Goal: Task Accomplishment & Management: Manage account settings

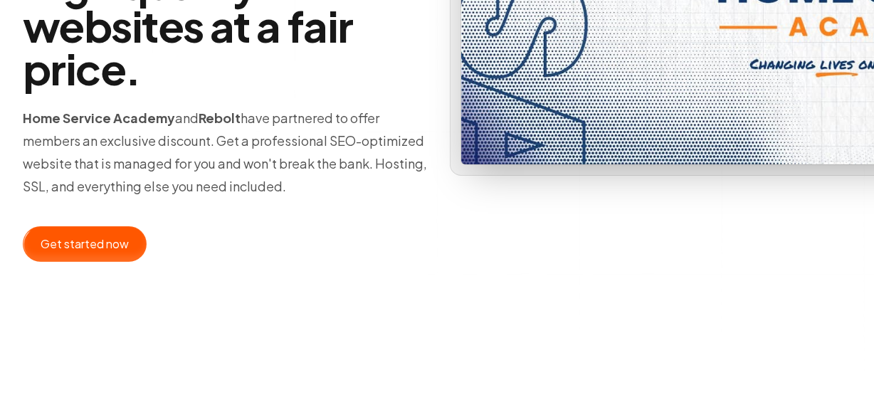
scroll to position [296, 0]
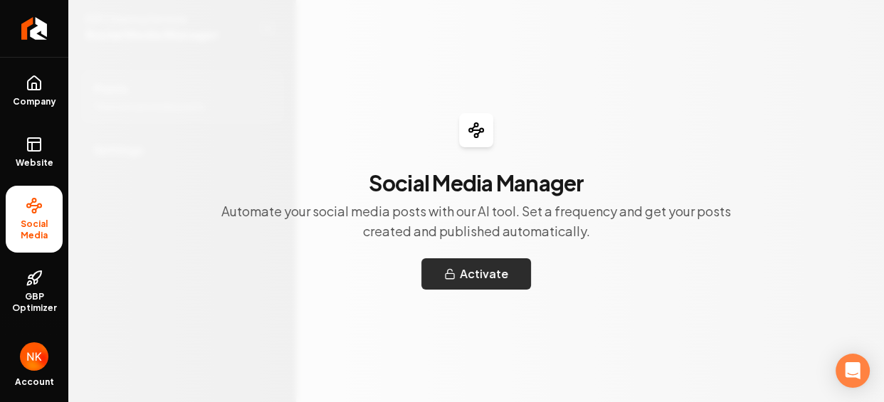
click at [490, 277] on button "Activate" at bounding box center [476, 273] width 110 height 31
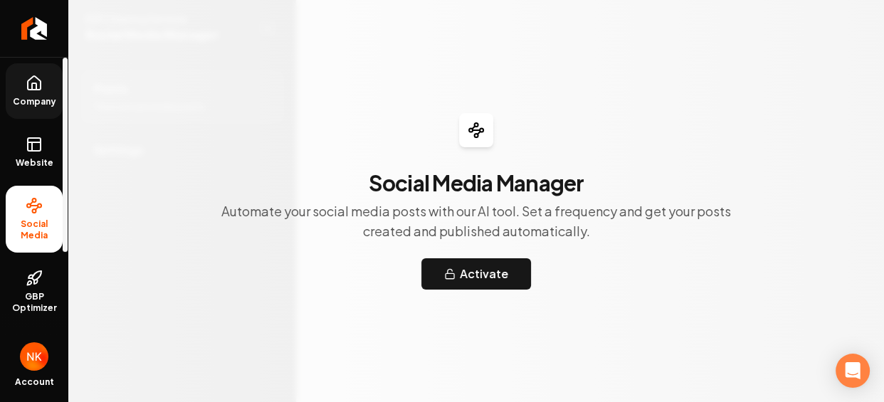
click at [41, 90] on icon at bounding box center [34, 83] width 13 height 14
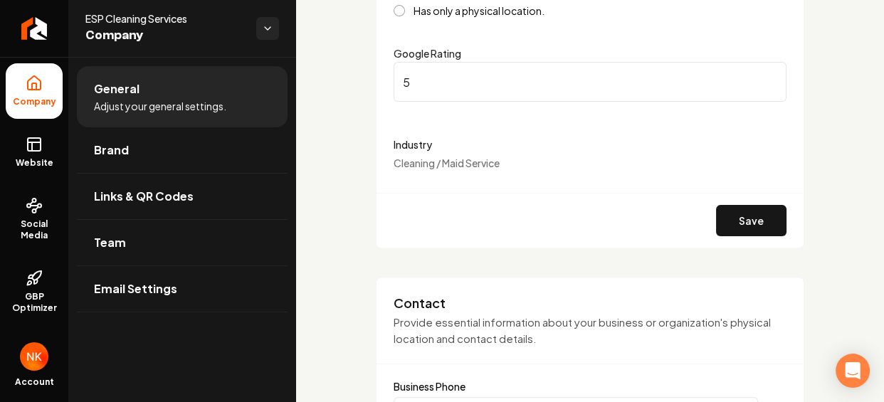
scroll to position [374, 0]
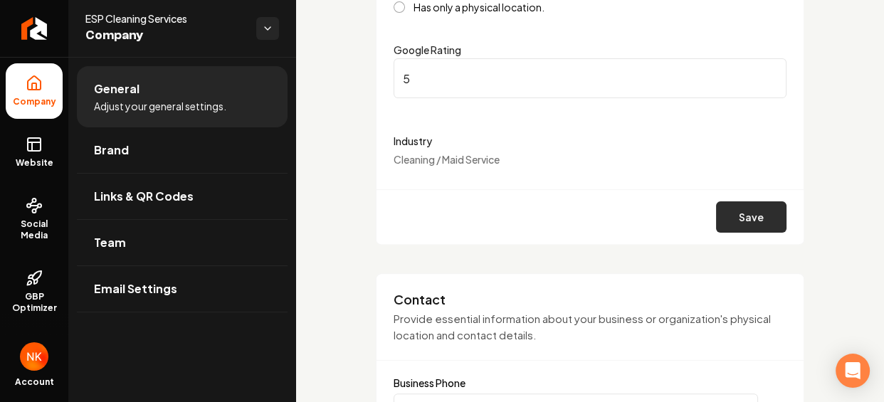
click at [731, 233] on button "Save" at bounding box center [751, 216] width 70 height 31
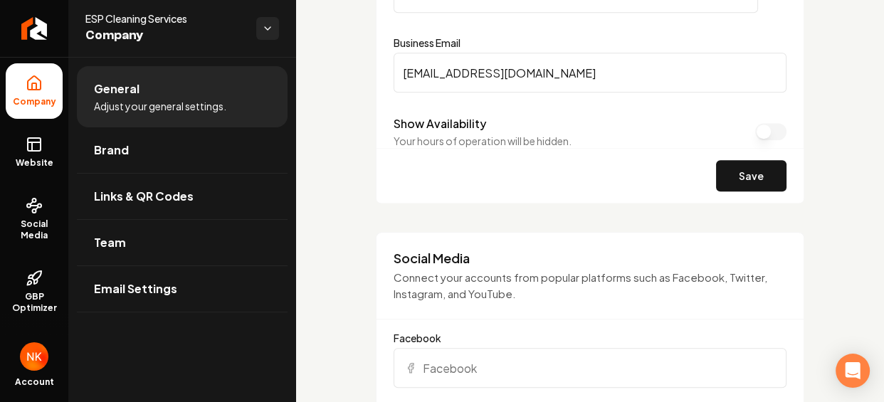
scroll to position [818, 0]
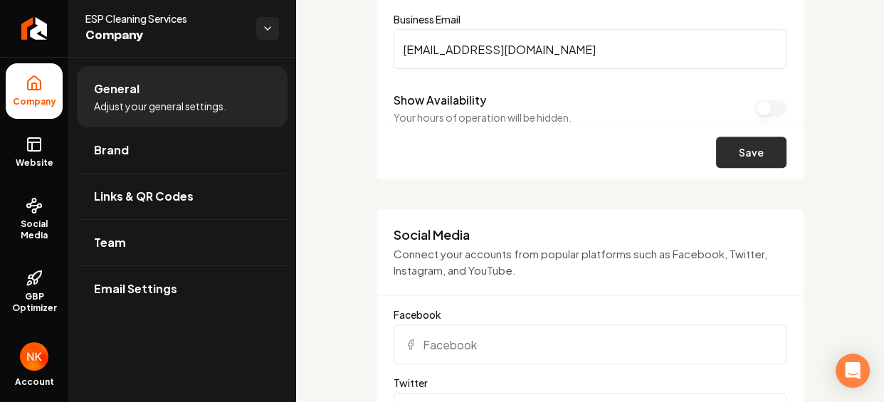
click at [728, 168] on button "Save" at bounding box center [751, 152] width 70 height 31
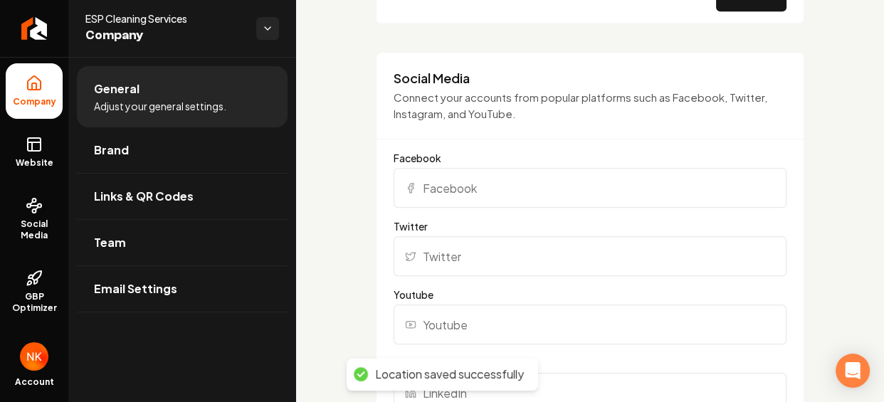
scroll to position [987, 0]
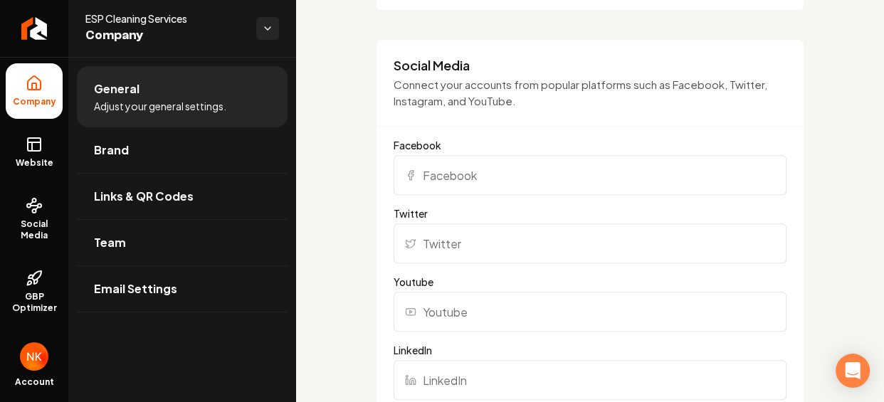
click at [465, 195] on input "Facebook" at bounding box center [589, 175] width 393 height 40
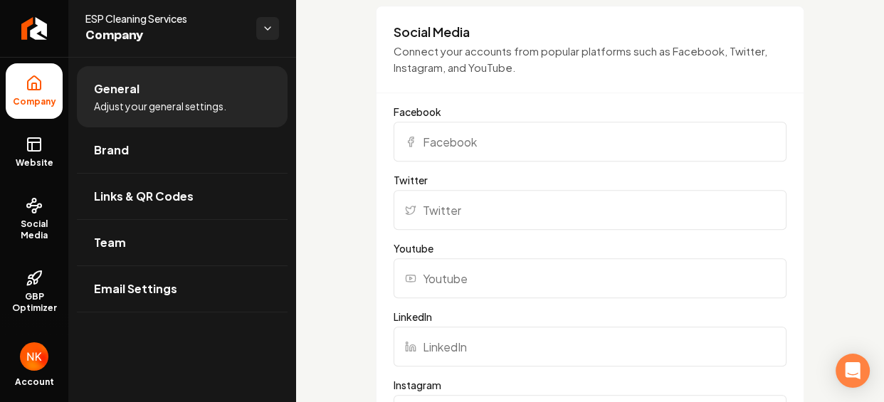
scroll to position [1016, 0]
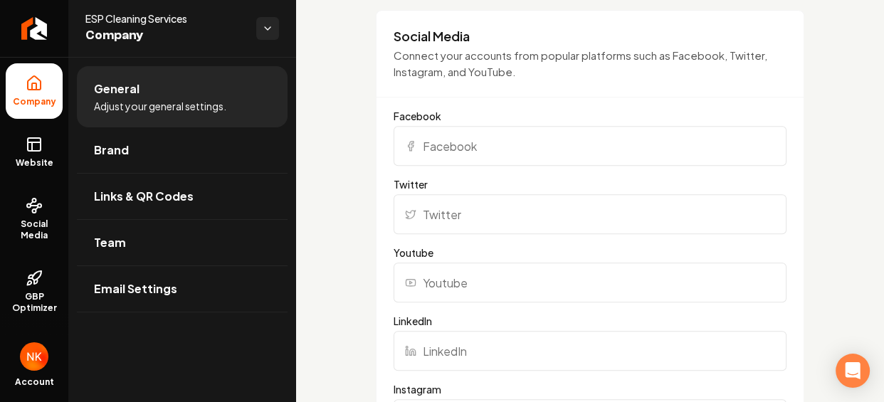
click at [491, 166] on input "Facebook" at bounding box center [589, 146] width 393 height 40
paste input "[URL][DOMAIN_NAME]"
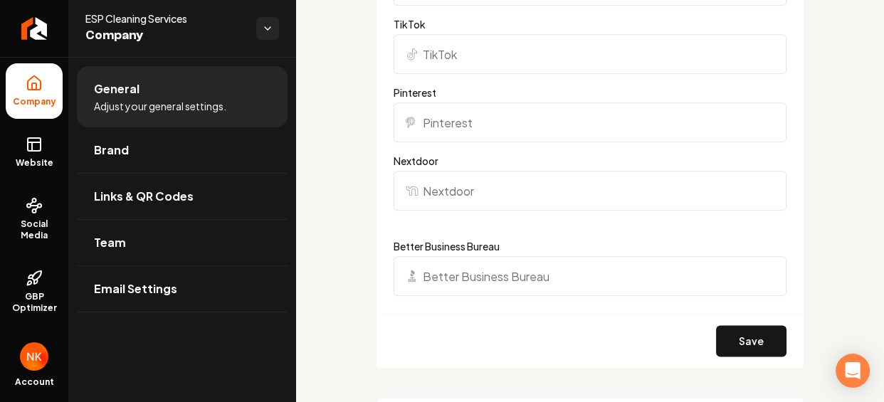
scroll to position [1519, 0]
type input "[URL][DOMAIN_NAME]"
click at [504, 209] on input "Nextdoor" at bounding box center [589, 189] width 393 height 40
click at [467, 209] on input "Nextdoor" at bounding box center [589, 189] width 393 height 40
paste input "[URL][DOMAIN_NAME]"
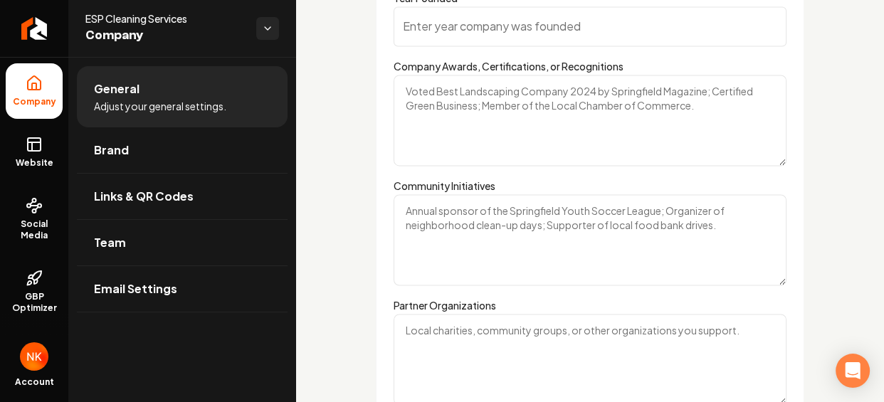
scroll to position [2079, 0]
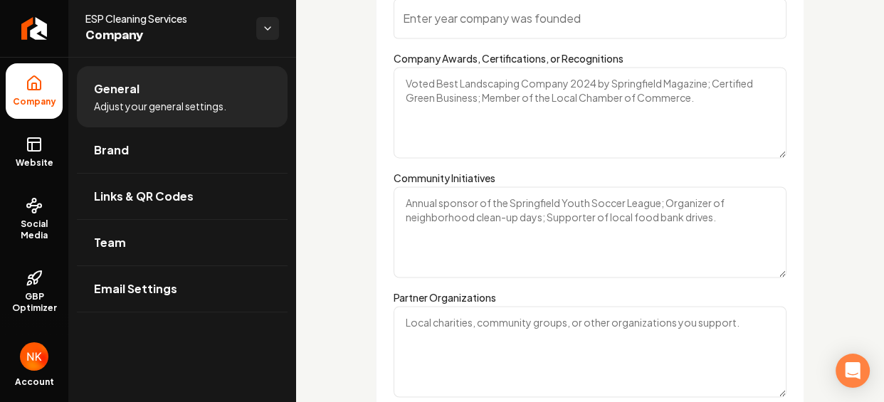
type input "[URL][DOMAIN_NAME]"
click at [483, 38] on input "Year Founded" at bounding box center [589, 19] width 393 height 40
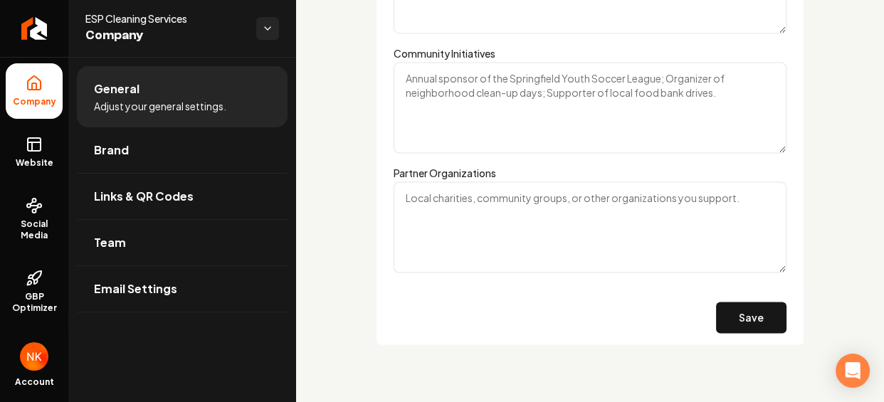
scroll to position [2356, 0]
type input "2018"
click at [730, 305] on button "Save" at bounding box center [751, 317] width 70 height 31
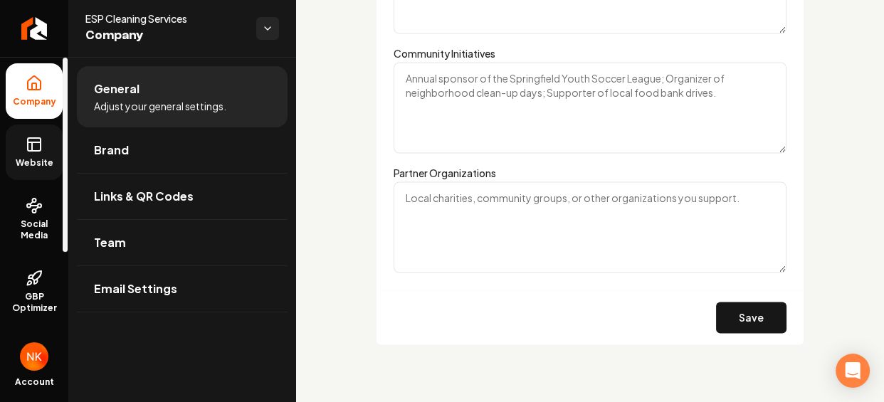
click at [40, 153] on icon at bounding box center [34, 144] width 17 height 17
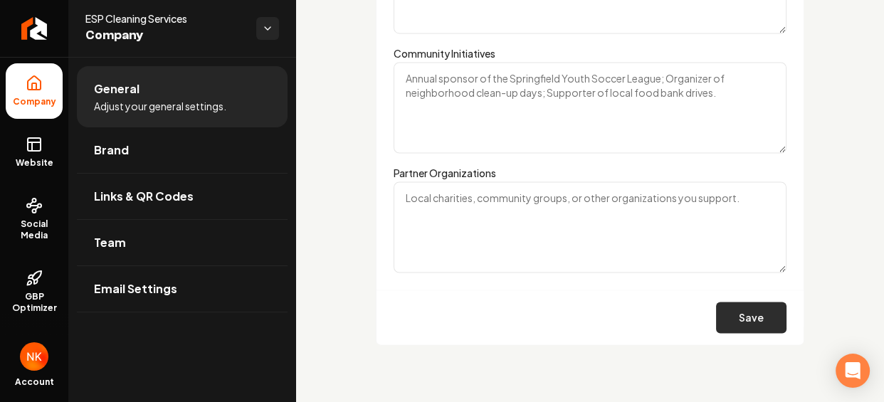
click at [747, 312] on button "Save" at bounding box center [751, 317] width 70 height 31
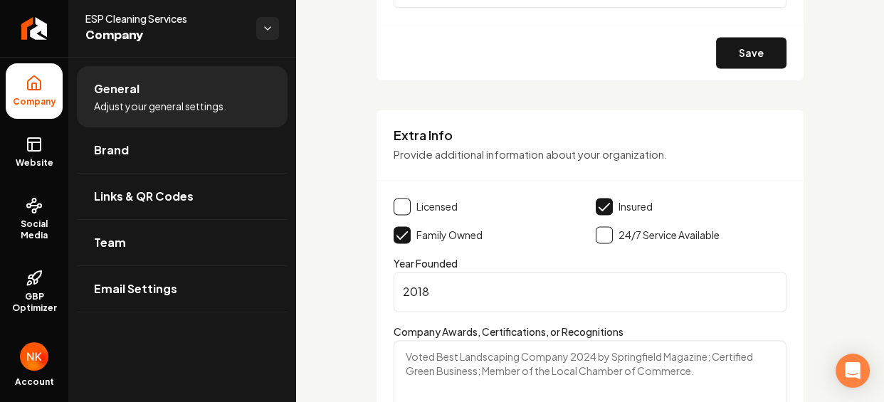
scroll to position [1765, 0]
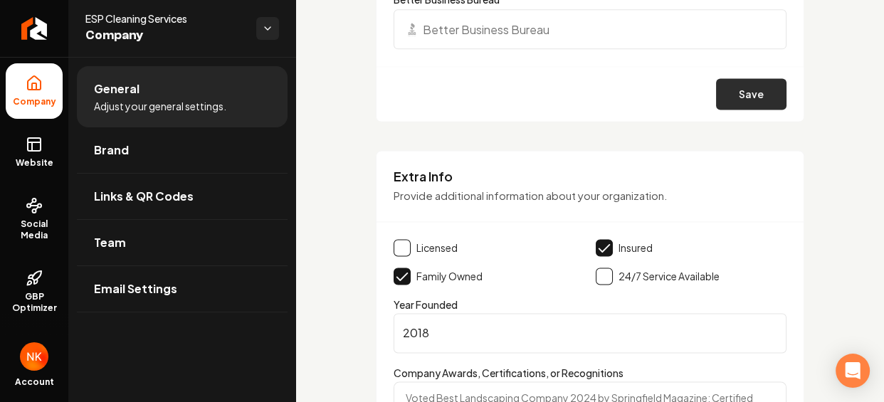
click at [736, 110] on button "Save" at bounding box center [751, 93] width 70 height 31
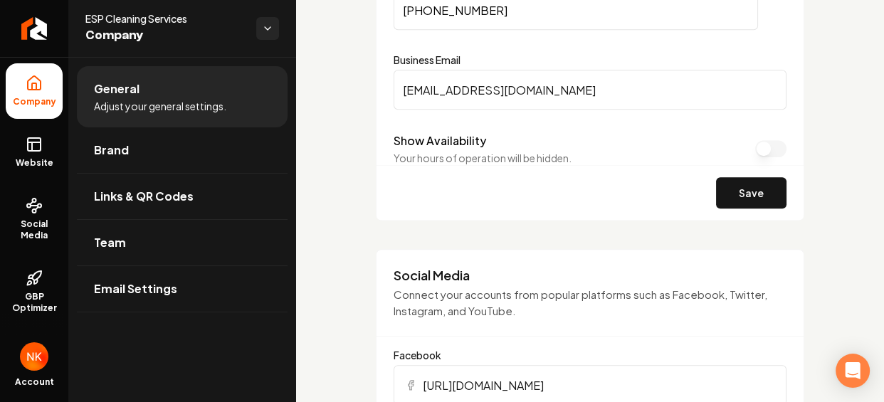
scroll to position [691, 0]
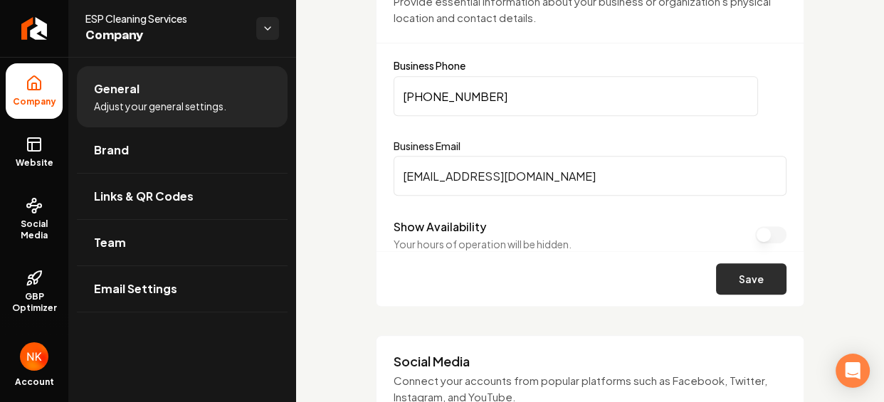
click at [739, 295] on button "Save" at bounding box center [751, 278] width 70 height 31
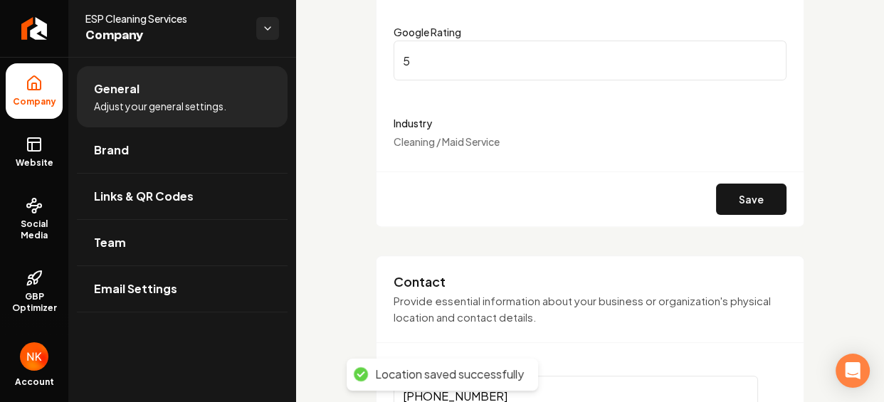
scroll to position [371, 0]
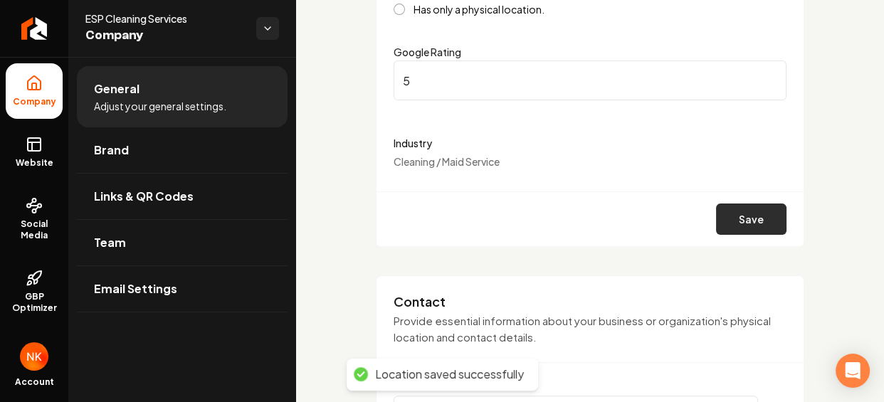
click at [727, 235] on button "Save" at bounding box center [751, 219] width 70 height 31
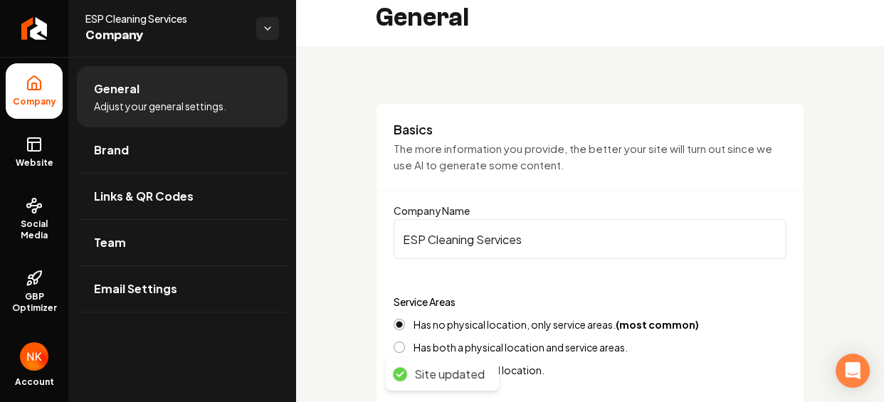
scroll to position [0, 0]
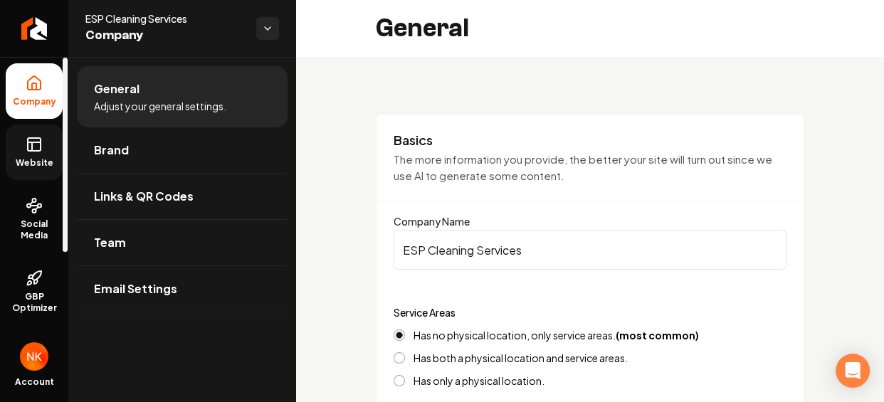
click at [32, 151] on icon at bounding box center [32, 146] width 0 height 9
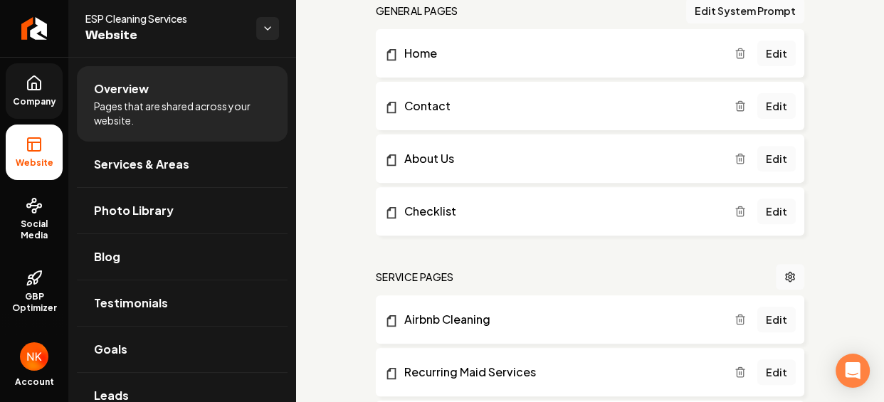
scroll to position [463, 0]
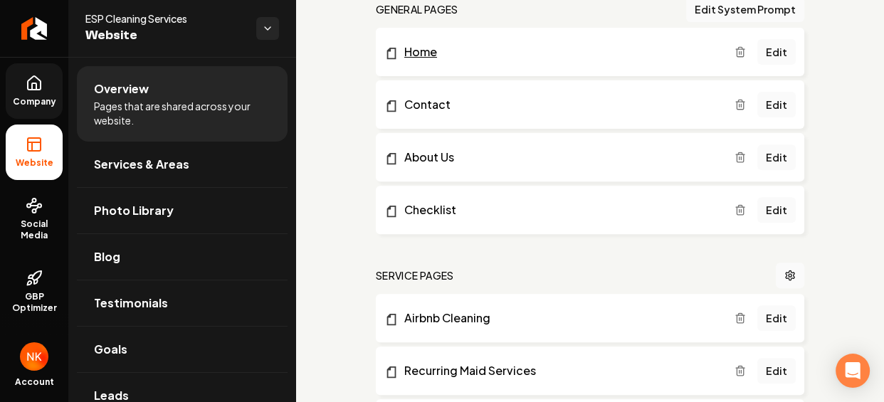
click at [450, 60] on link "Home" at bounding box center [559, 51] width 350 height 17
click at [478, 166] on link "About Us" at bounding box center [559, 157] width 350 height 17
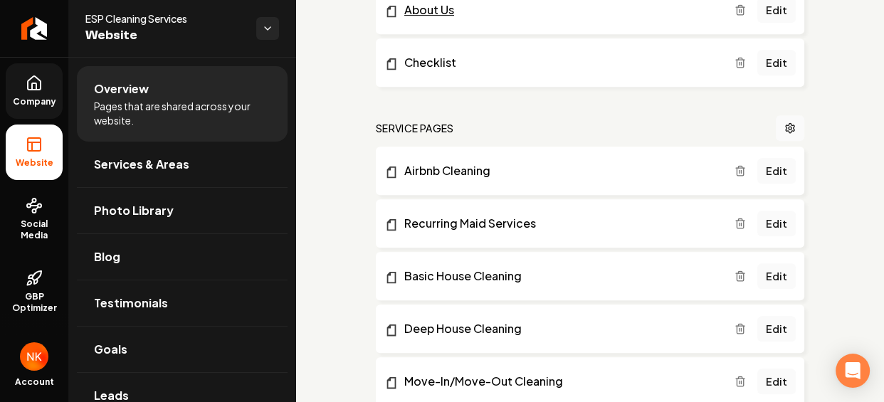
scroll to position [635, 0]
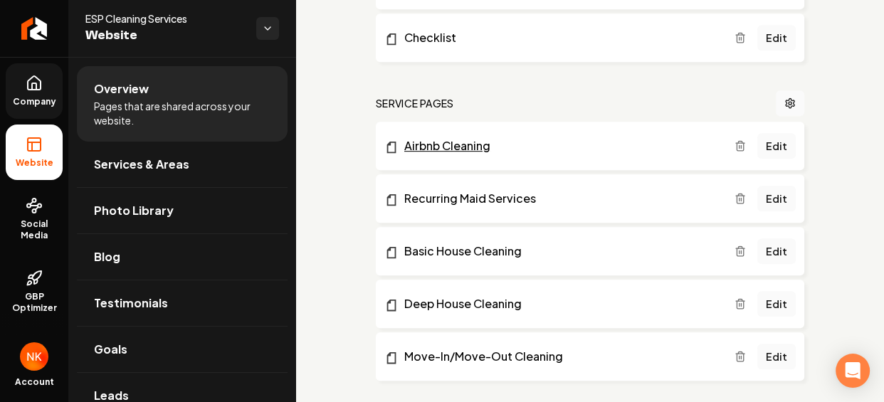
click at [489, 154] on link "Airbnb Cleaning" at bounding box center [559, 145] width 350 height 17
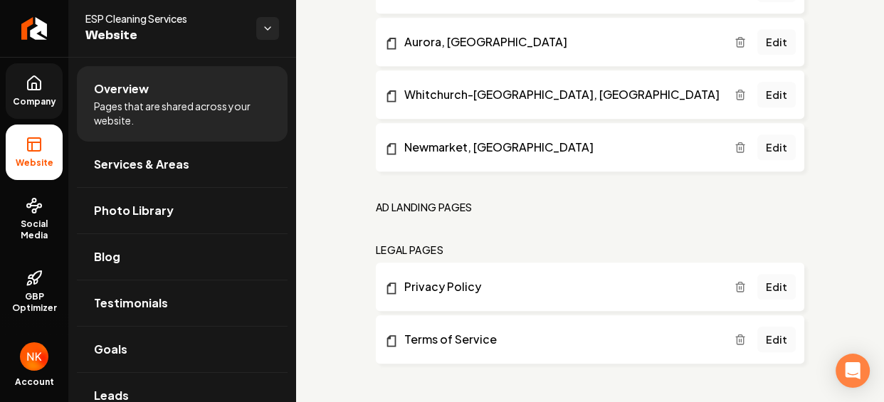
scroll to position [1481, 0]
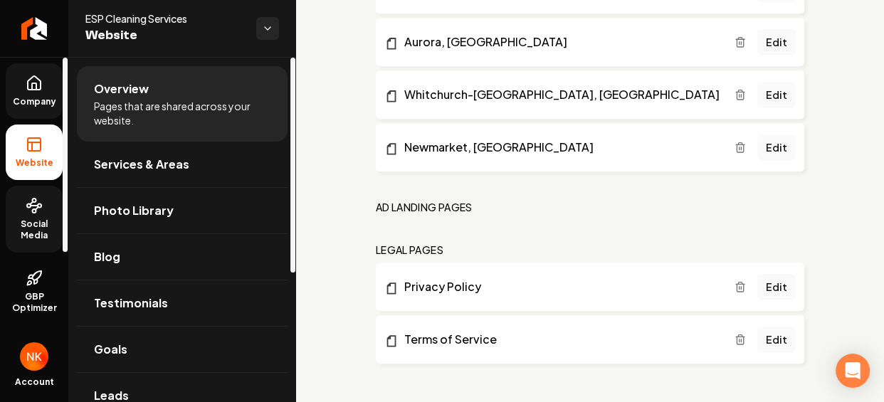
click at [39, 214] on icon at bounding box center [34, 205] width 17 height 17
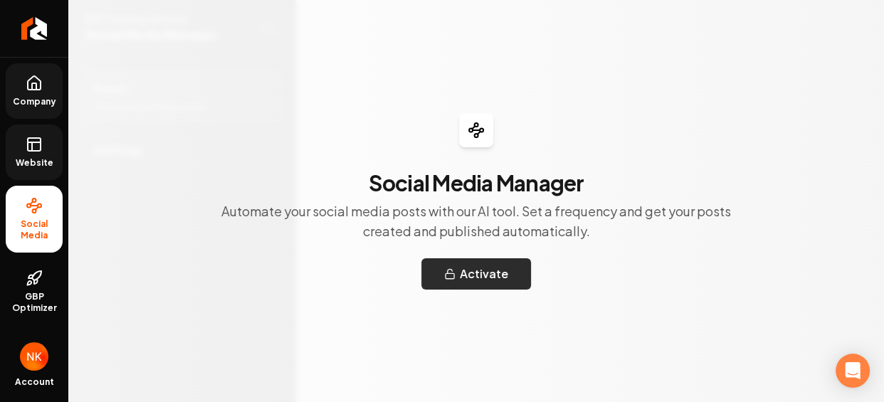
click at [475, 269] on button "Activate" at bounding box center [476, 273] width 110 height 31
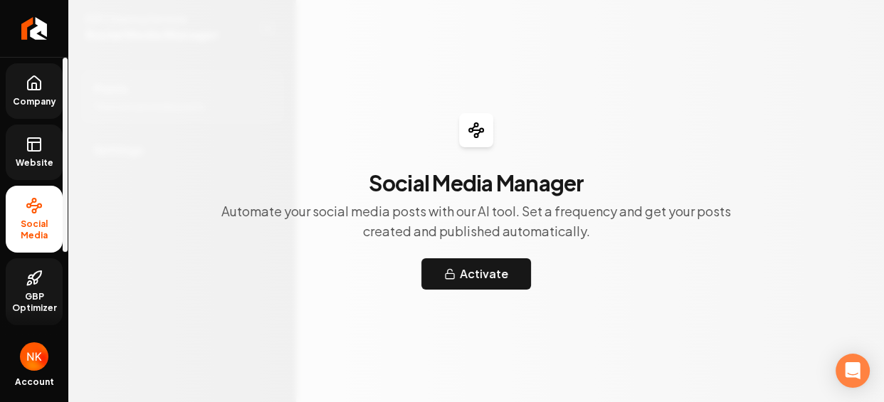
click at [49, 304] on link "GBP Optimizer" at bounding box center [34, 291] width 57 height 67
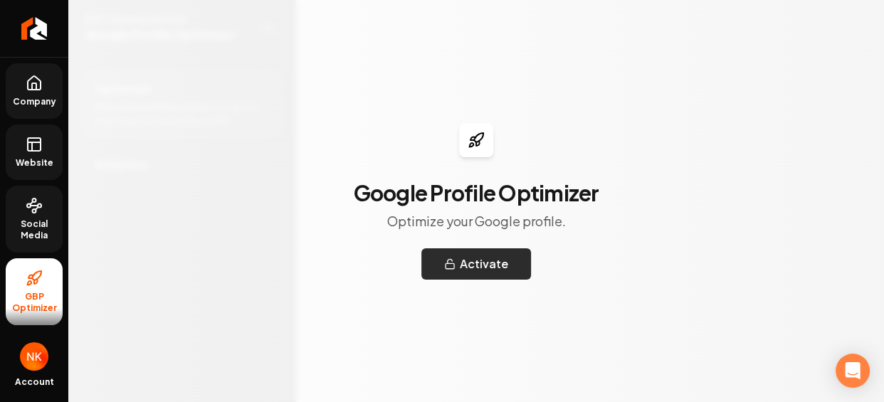
click at [485, 269] on button "Activate" at bounding box center [476, 263] width 110 height 31
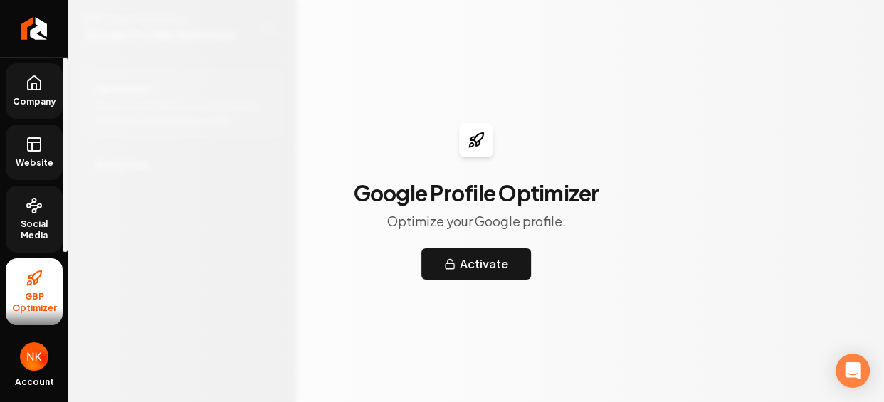
click at [44, 353] on img "Open user button" at bounding box center [34, 356] width 28 height 28
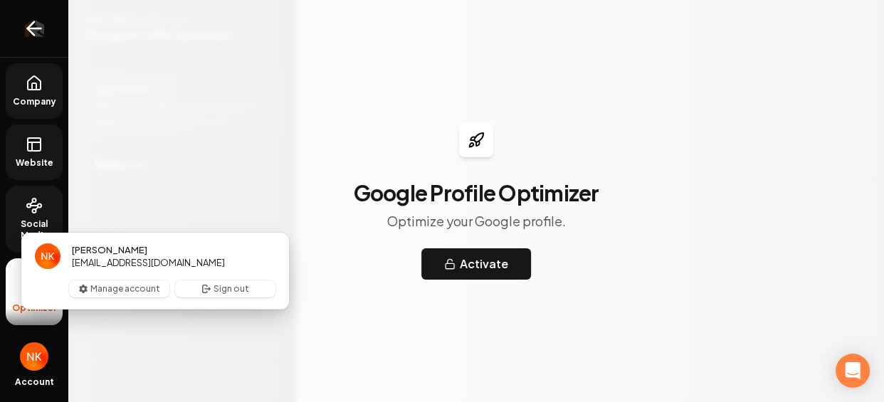
click at [31, 16] on link "Return to dashboard" at bounding box center [34, 28] width 68 height 57
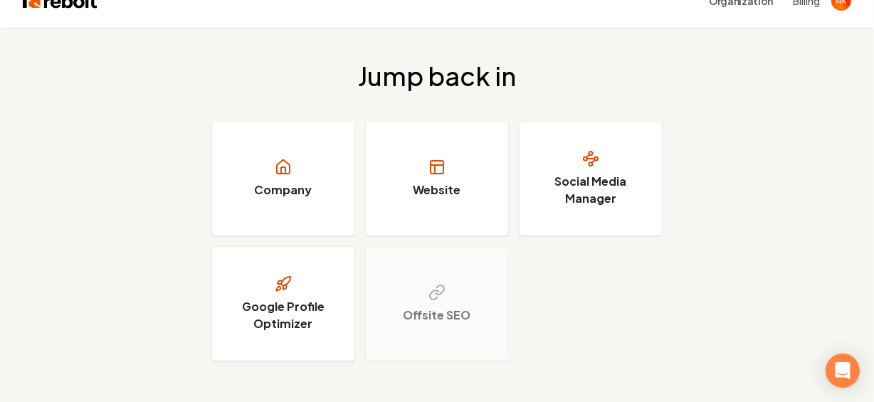
scroll to position [31, 0]
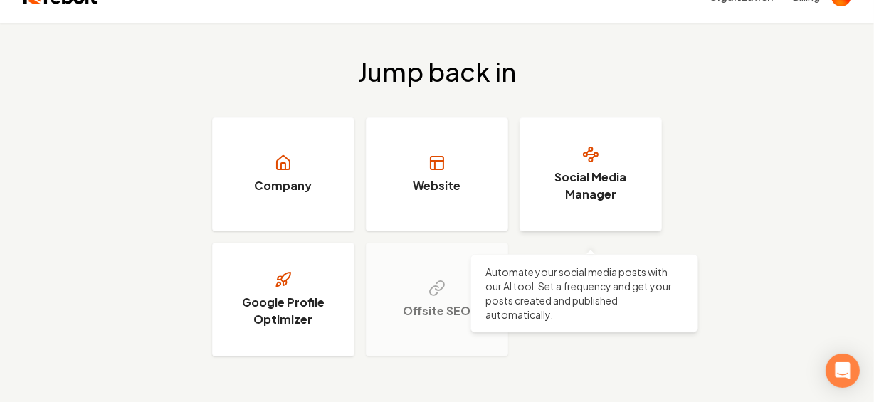
click at [581, 186] on h3 "Social Media Manager" at bounding box center [590, 186] width 107 height 34
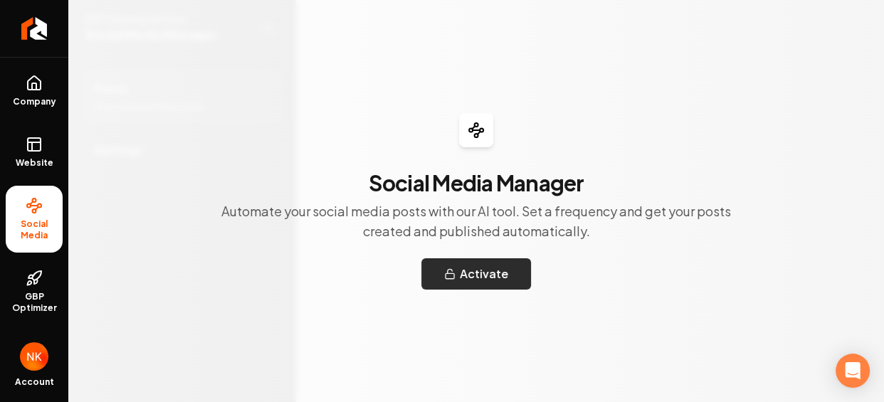
click at [497, 279] on button "Activate" at bounding box center [476, 273] width 110 height 31
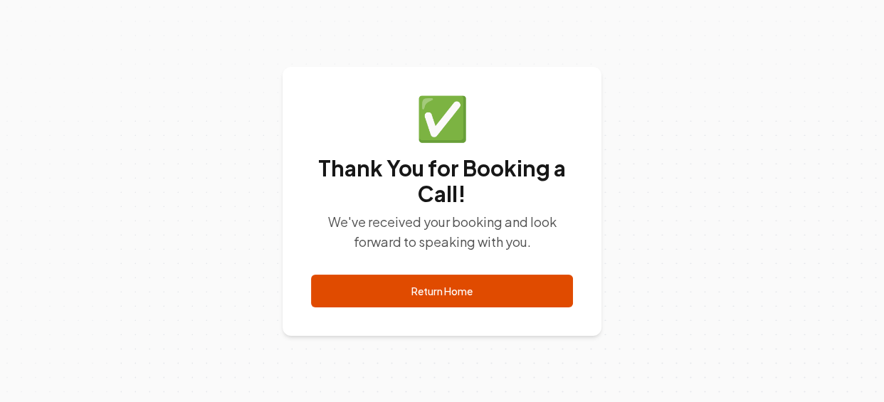
click at [699, 322] on div "✅ Thank You for Booking a Call! We've received your booking and look forward to…" at bounding box center [442, 201] width 884 height 402
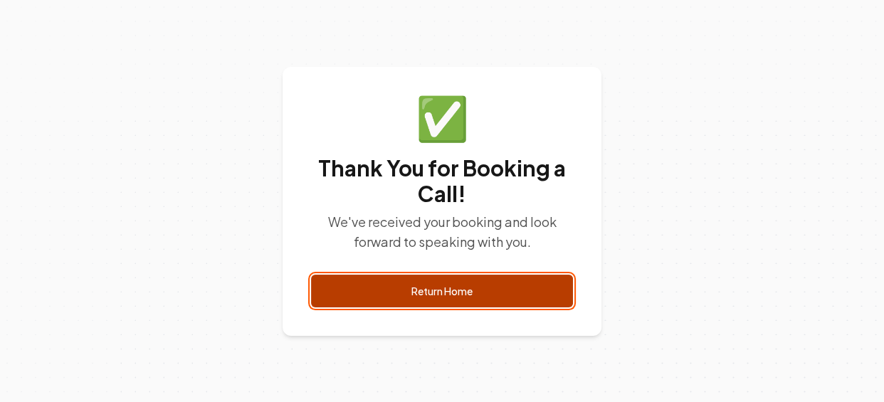
click at [475, 296] on link "Return Home" at bounding box center [442, 291] width 262 height 33
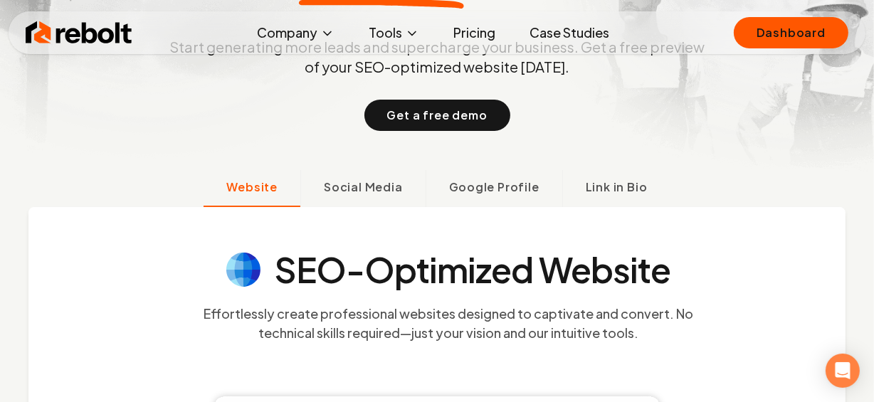
scroll to position [216, 0]
click at [490, 33] on link "Pricing" at bounding box center [474, 33] width 65 height 28
